Goal: Navigation & Orientation: Find specific page/section

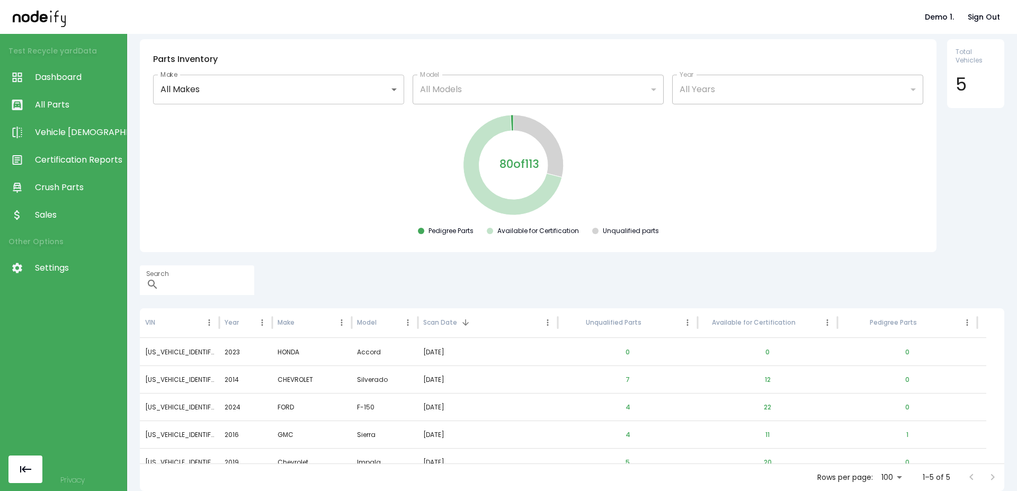
click at [58, 115] on link "All Parts" at bounding box center [63, 105] width 127 height 28
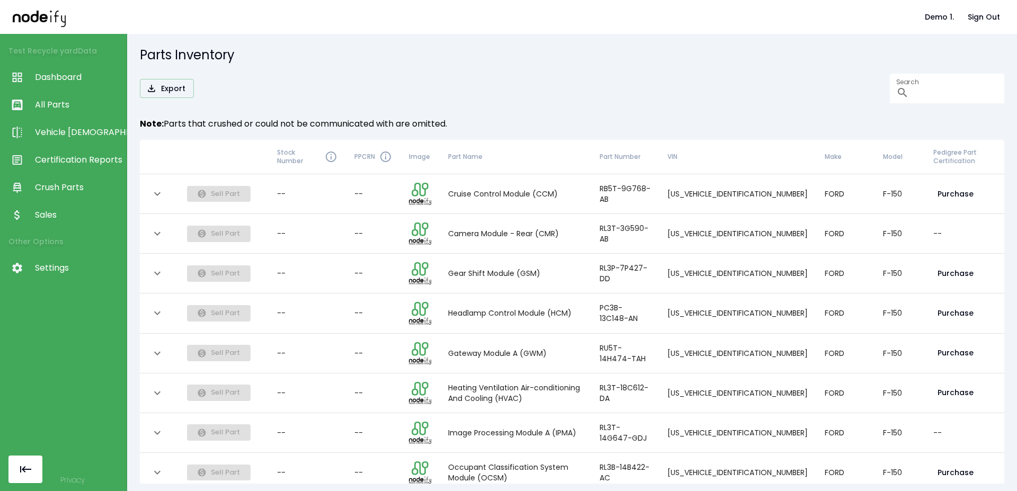
click at [115, 165] on span "Certification Reports" at bounding box center [78, 160] width 86 height 13
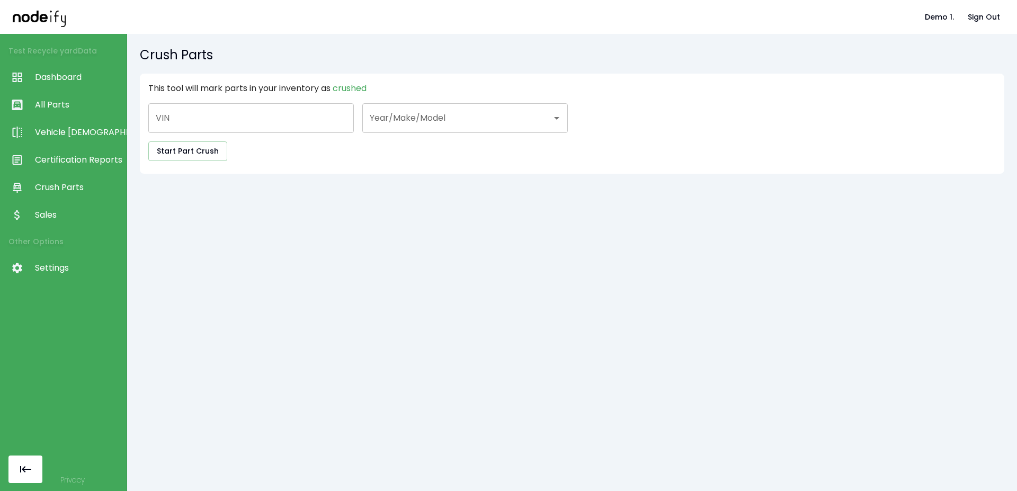
click at [63, 213] on span "Sales" at bounding box center [78, 215] width 86 height 13
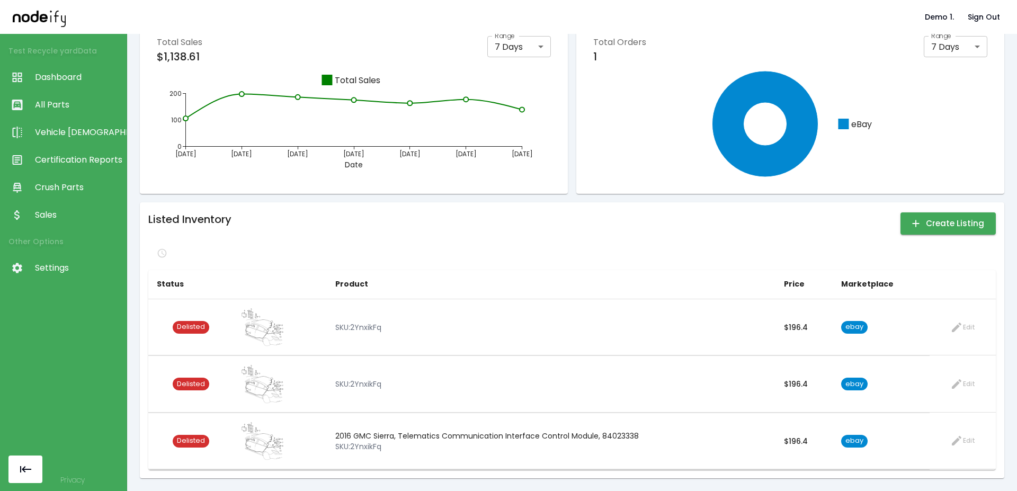
scroll to position [27, 0]
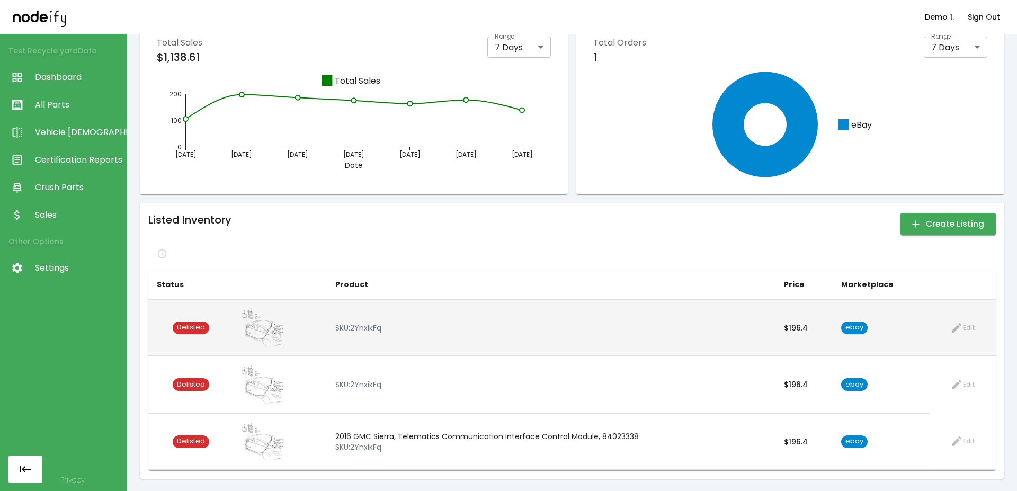
click at [262, 331] on img at bounding box center [264, 327] width 53 height 39
click at [189, 330] on span "Delisted" at bounding box center [191, 328] width 37 height 10
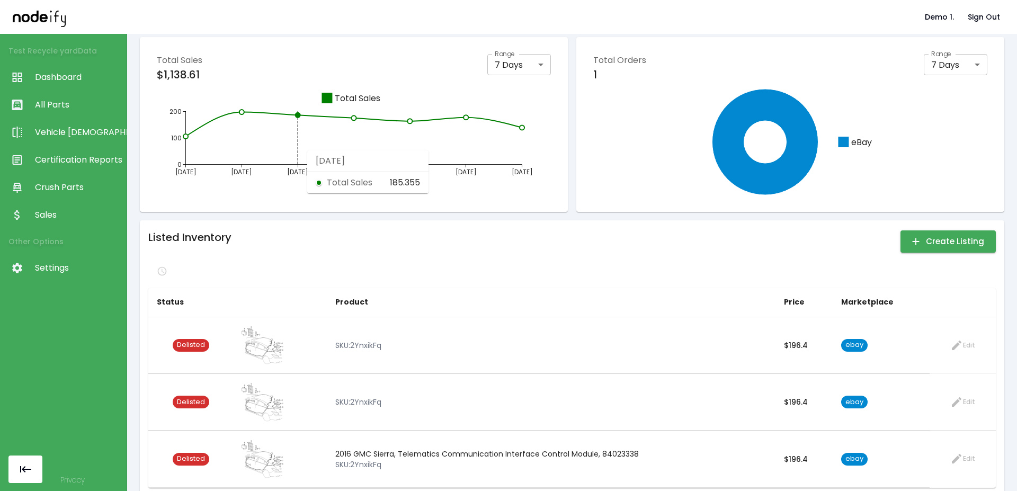
scroll to position [0, 0]
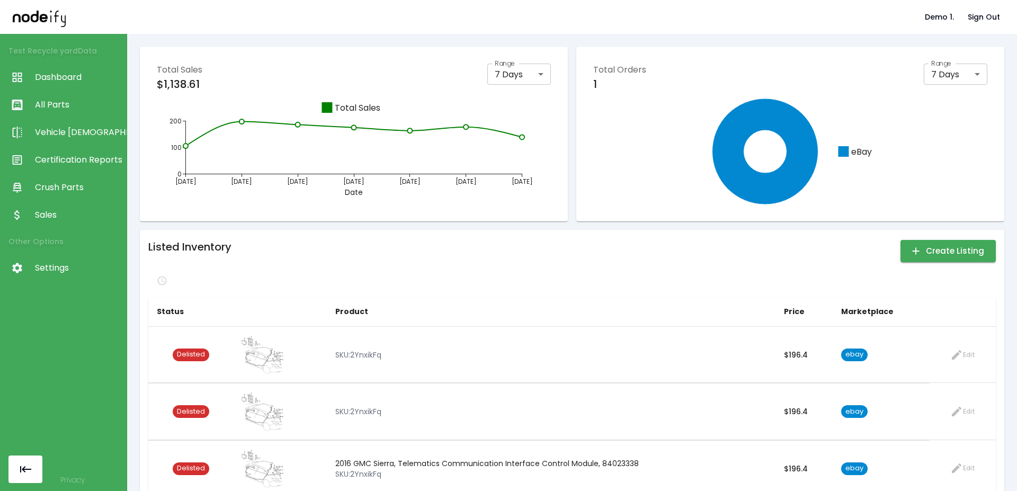
click at [41, 100] on span "All Parts" at bounding box center [78, 105] width 86 height 13
